Goal: Information Seeking & Learning: Learn about a topic

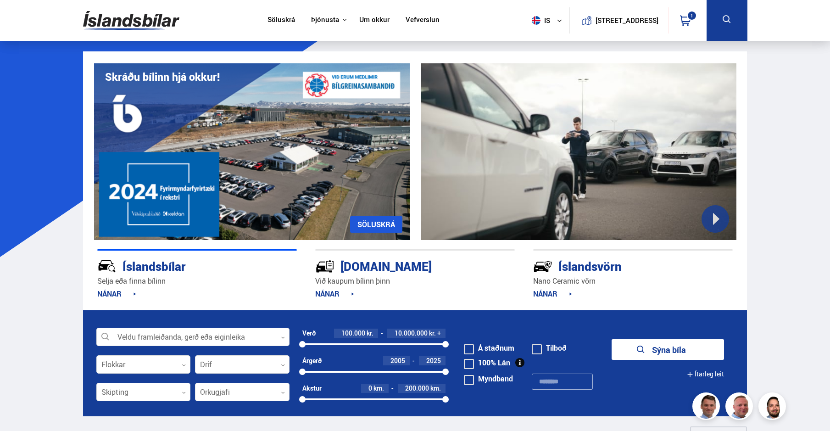
click at [550, 290] on link "NÁNAR" at bounding box center [552, 294] width 39 height 10
click at [579, 268] on div "Íslandsvörn" at bounding box center [616, 265] width 167 height 16
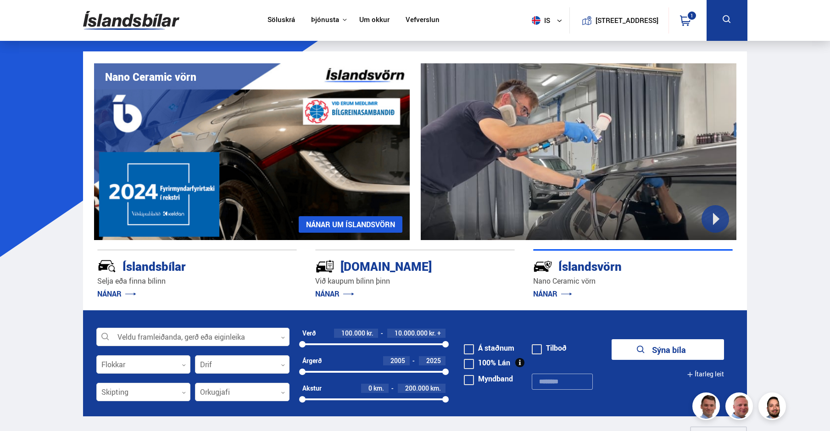
click at [583, 265] on div "Íslandsvörn" at bounding box center [616, 265] width 167 height 16
drag, startPoint x: 583, startPoint y: 265, endPoint x: 647, endPoint y: 289, distance: 67.9
click at [647, 289] on p "NÁNAR" at bounding box center [633, 293] width 200 height 15
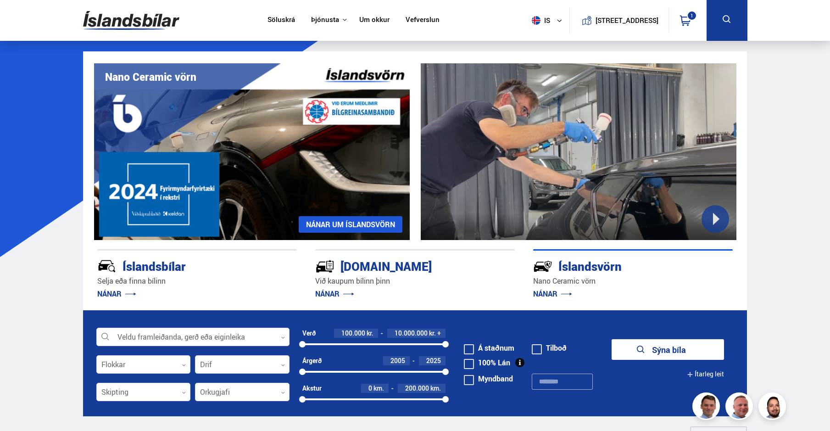
click at [355, 224] on link "NÁNAR UM ÍSLANDSVÖRN" at bounding box center [351, 224] width 104 height 17
click at [335, 225] on link "NÁNAR UM ÍSLANDSVÖRN" at bounding box center [351, 224] width 104 height 17
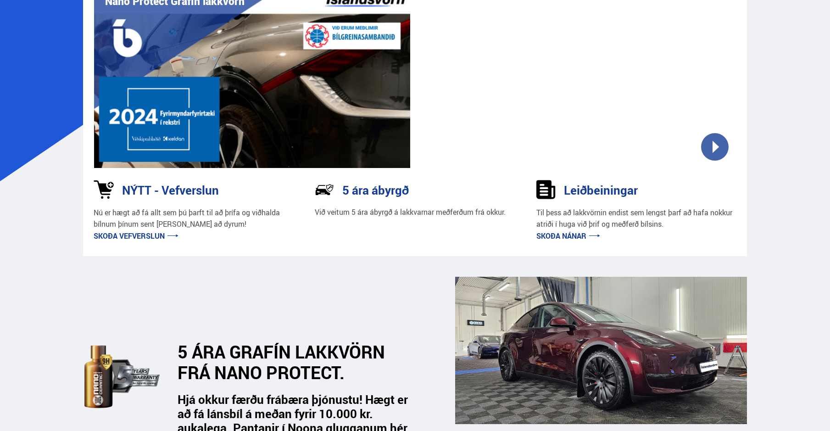
scroll to position [92, 0]
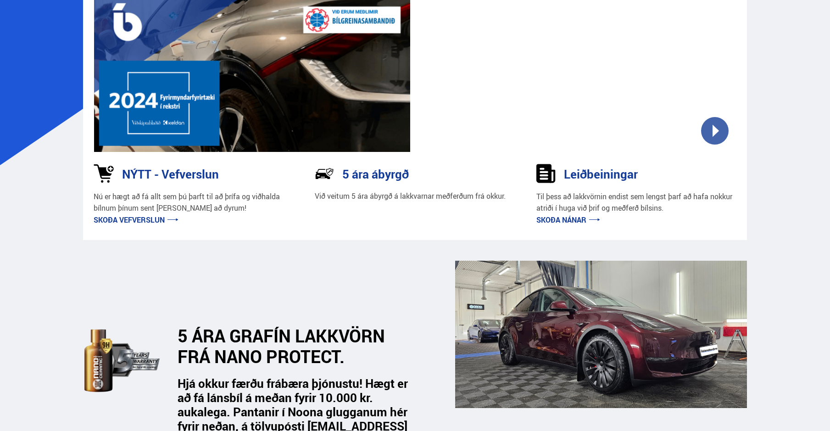
click at [568, 219] on link "Skoða nánar" at bounding box center [568, 220] width 64 height 10
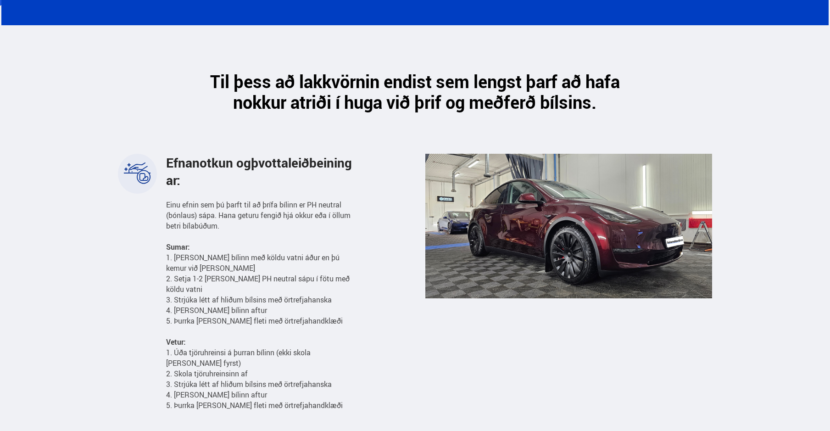
scroll to position [229, 0]
